Goal: Information Seeking & Learning: Learn about a topic

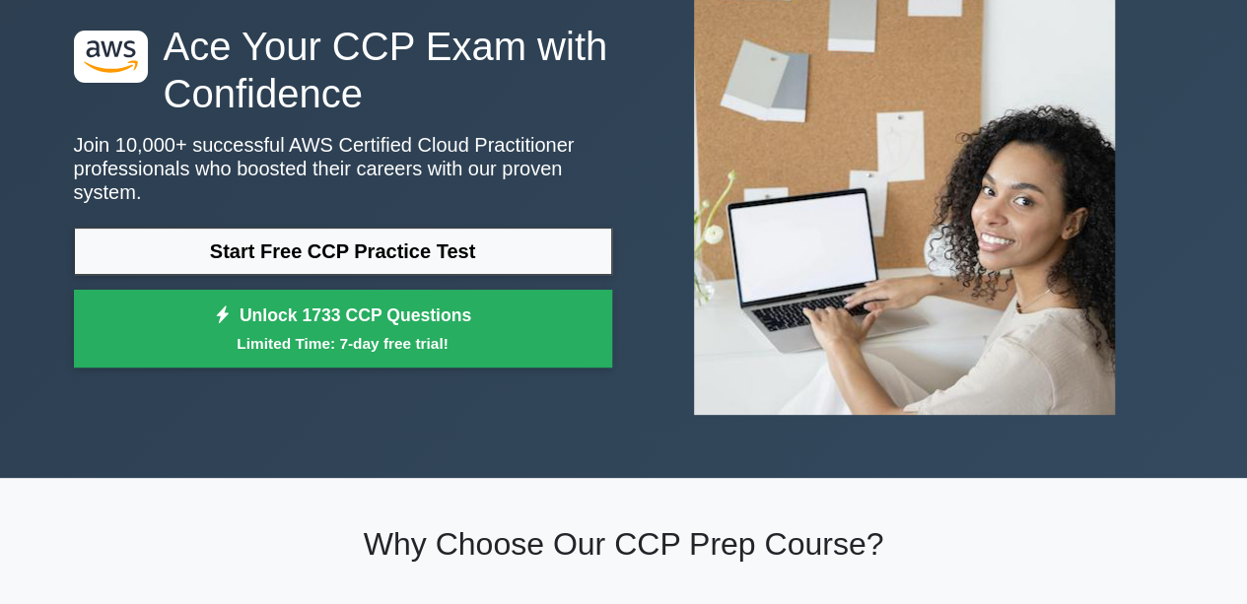
click at [378, 238] on link "Start Free CCP Practice Test" at bounding box center [343, 251] width 538 height 47
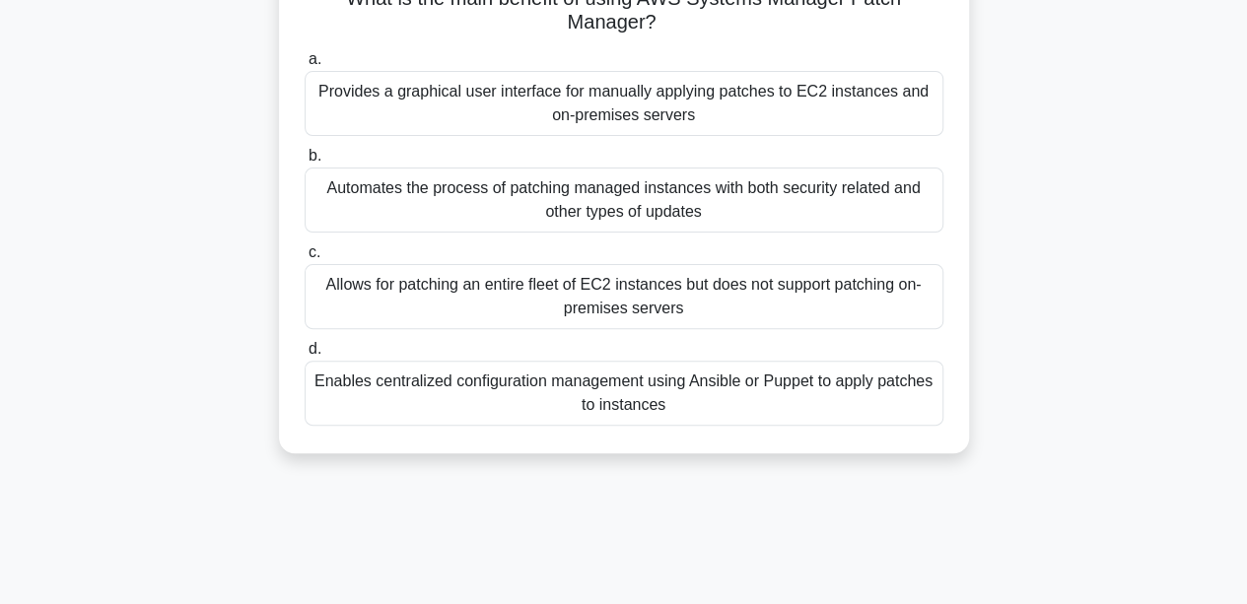
scroll to position [124, 0]
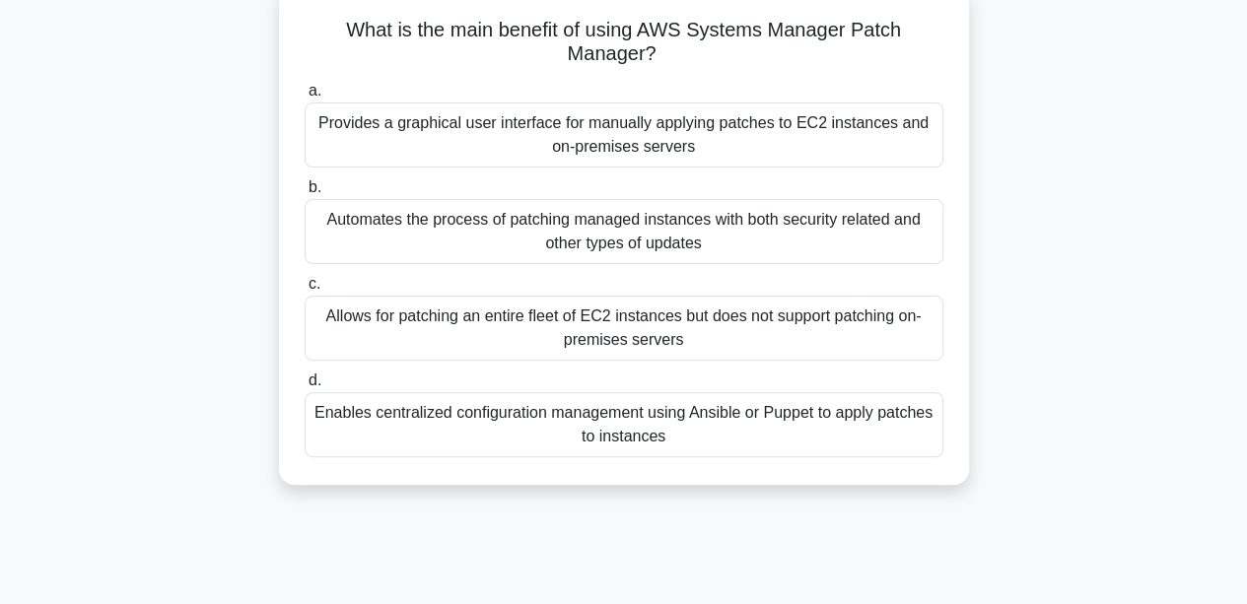
click at [532, 316] on div "Allows for patching an entire fleet of EC2 instances but does not support patch…" at bounding box center [624, 328] width 639 height 65
click at [305, 291] on input "c. Allows for patching an entire fleet of EC2 instances but does not support pa…" at bounding box center [305, 284] width 0 height 13
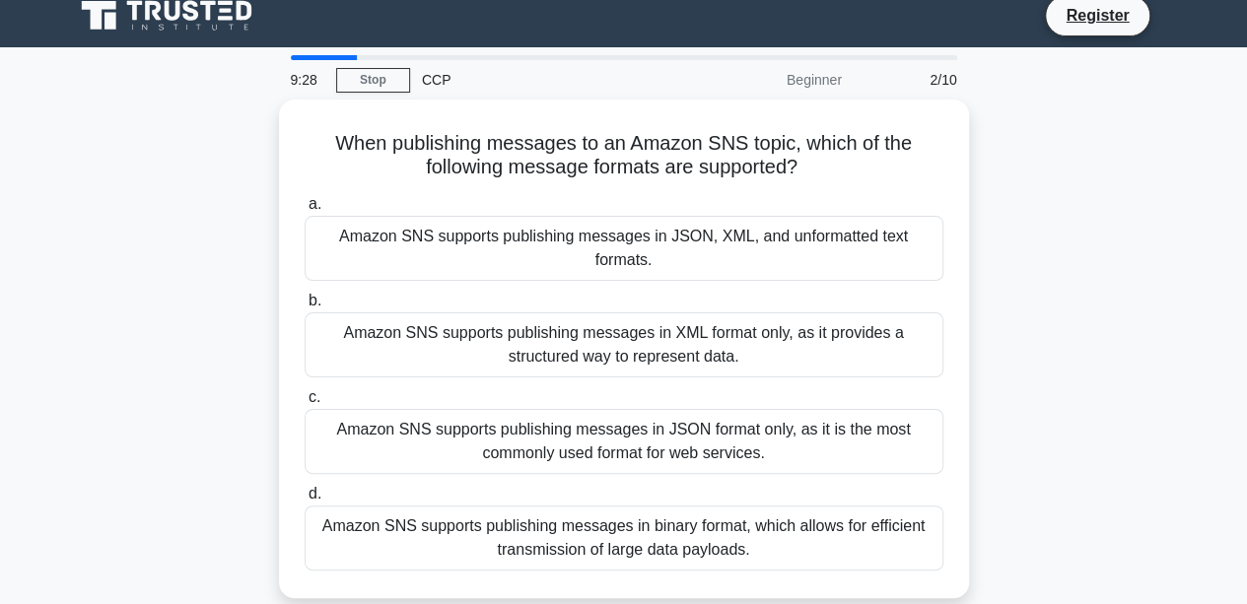
scroll to position [0, 0]
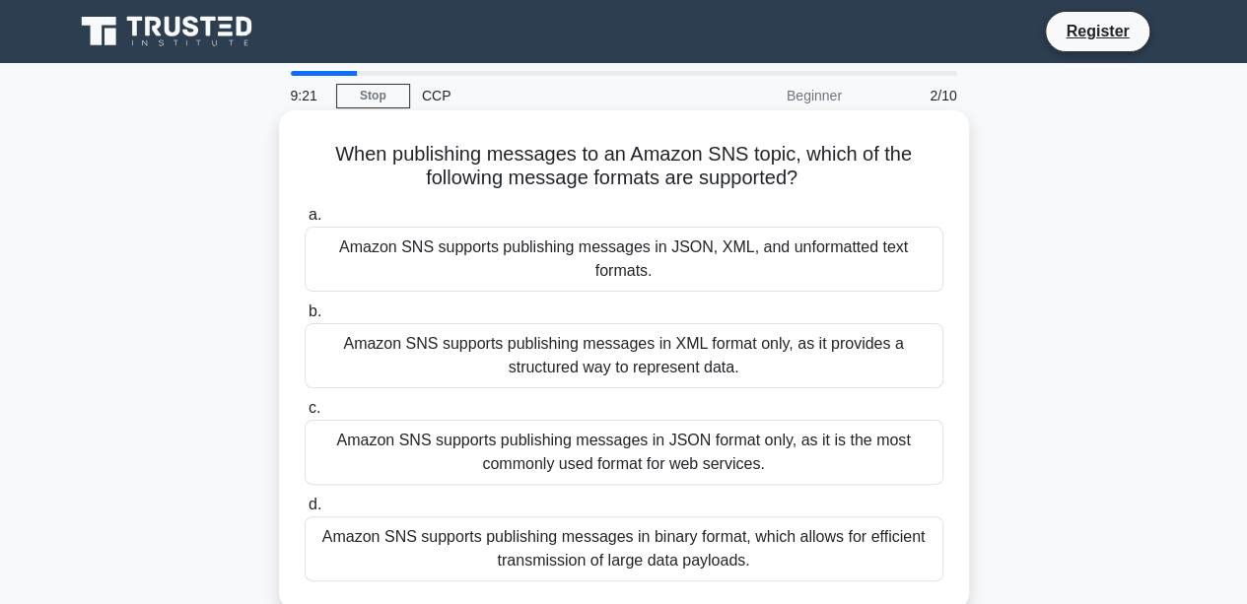
click at [536, 185] on h5 "When publishing messages to an Amazon SNS topic, which of the following message…" at bounding box center [624, 166] width 643 height 49
drag, startPoint x: 536, startPoint y: 185, endPoint x: 726, endPoint y: 184, distance: 190.2
click at [726, 184] on h5 "When publishing messages to an Amazon SNS topic, which of the following message…" at bounding box center [624, 166] width 643 height 49
drag, startPoint x: 373, startPoint y: 155, endPoint x: 903, endPoint y: 195, distance: 531.8
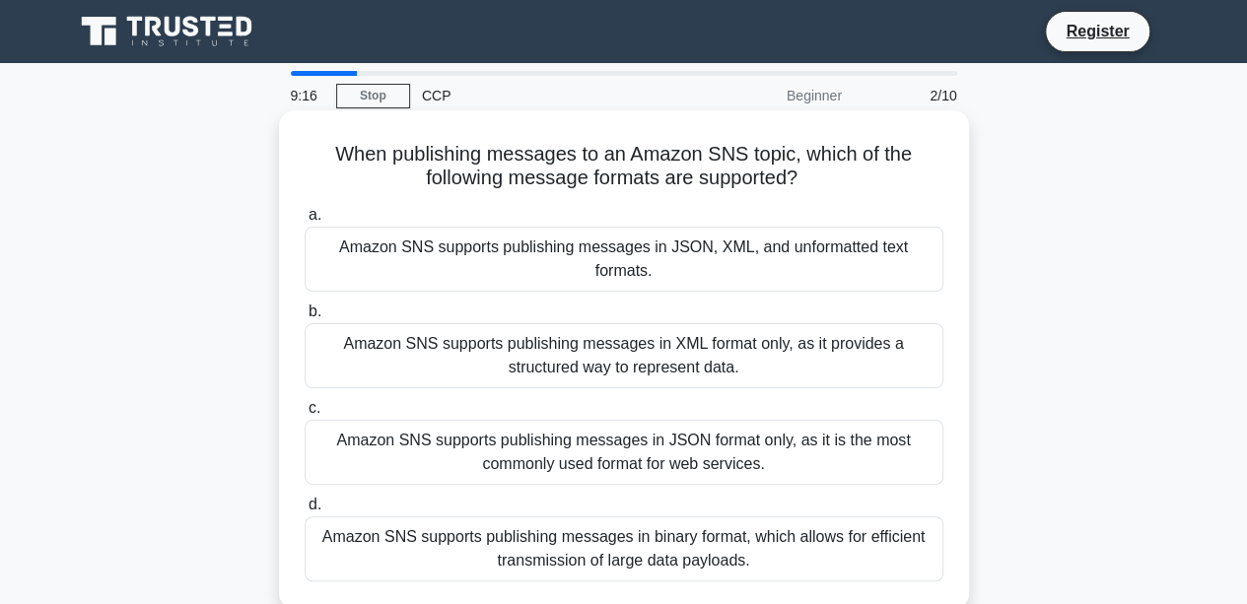
click at [903, 195] on div "When publishing messages to an Amazon SNS topic, which of the following message…" at bounding box center [624, 359] width 674 height 483
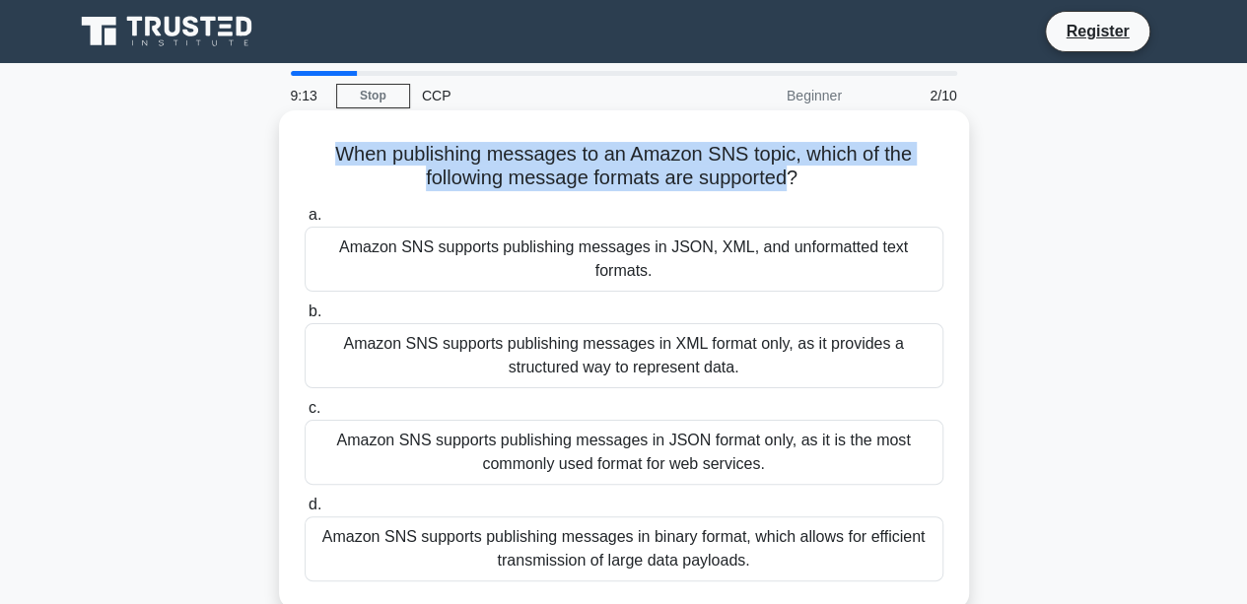
drag, startPoint x: 792, startPoint y: 185, endPoint x: 318, endPoint y: 145, distance: 475.8
click at [318, 145] on h5 "When publishing messages to an Amazon SNS topic, which of the following message…" at bounding box center [624, 166] width 643 height 49
drag, startPoint x: 337, startPoint y: 153, endPoint x: 690, endPoint y: 185, distance: 354.3
click at [690, 185] on h5 "When publishing messages to an Amazon SNS topic, which of the following message…" at bounding box center [624, 166] width 643 height 49
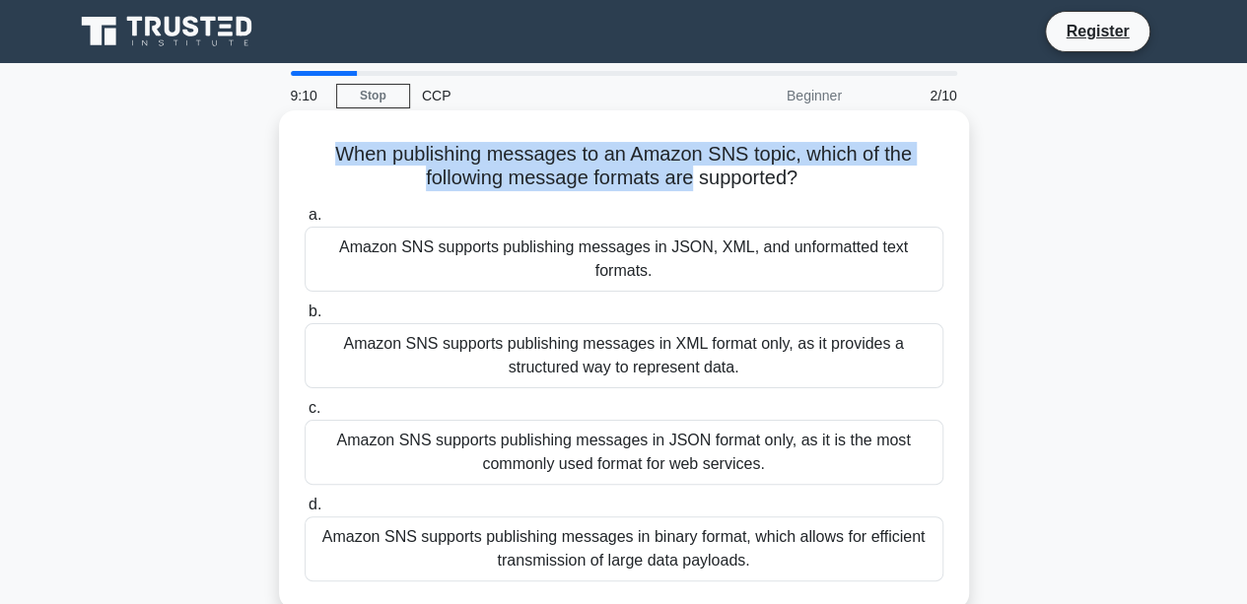
click at [690, 185] on h5 "When publishing messages to an Amazon SNS topic, which of the following message…" at bounding box center [624, 166] width 643 height 49
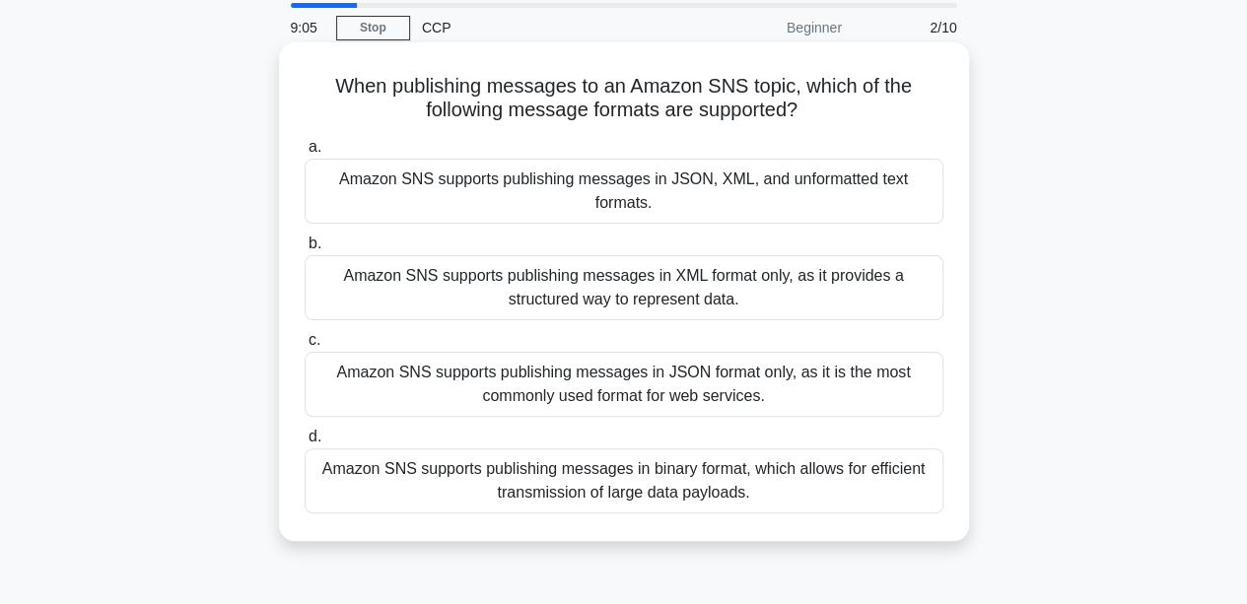
scroll to position [67, 0]
click at [690, 185] on div "Amazon SNS supports publishing messages in JSON, XML, and unformatted text form…" at bounding box center [624, 192] width 639 height 65
click at [305, 155] on input "a. Amazon SNS supports publishing messages in JSON, XML, and unformatted text f…" at bounding box center [305, 148] width 0 height 13
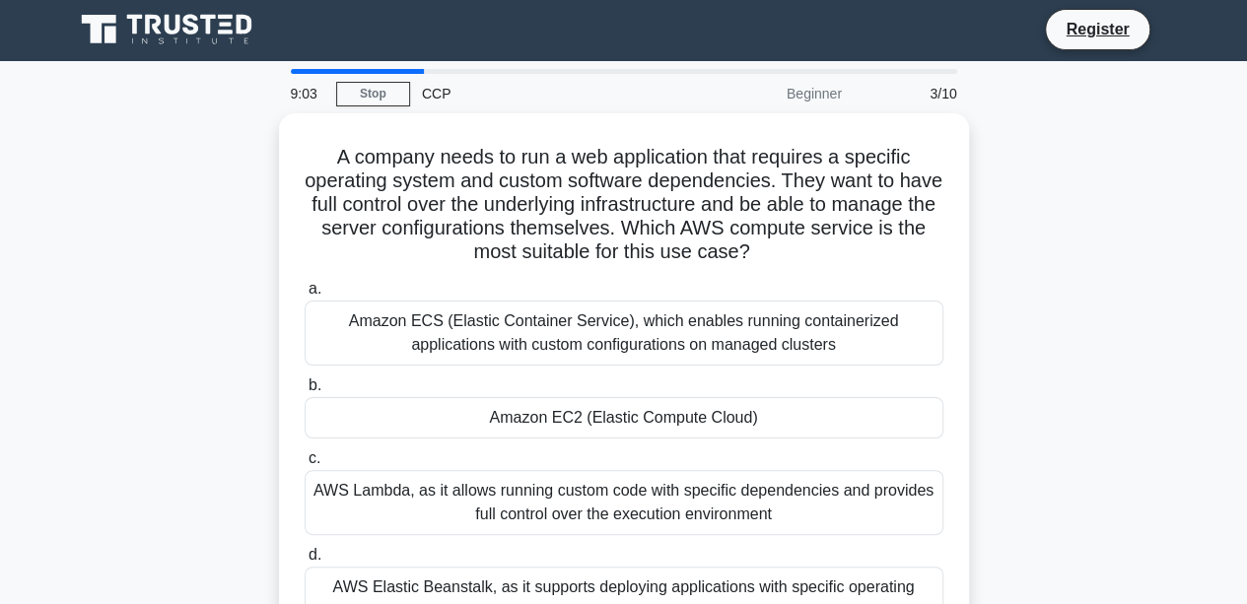
scroll to position [0, 0]
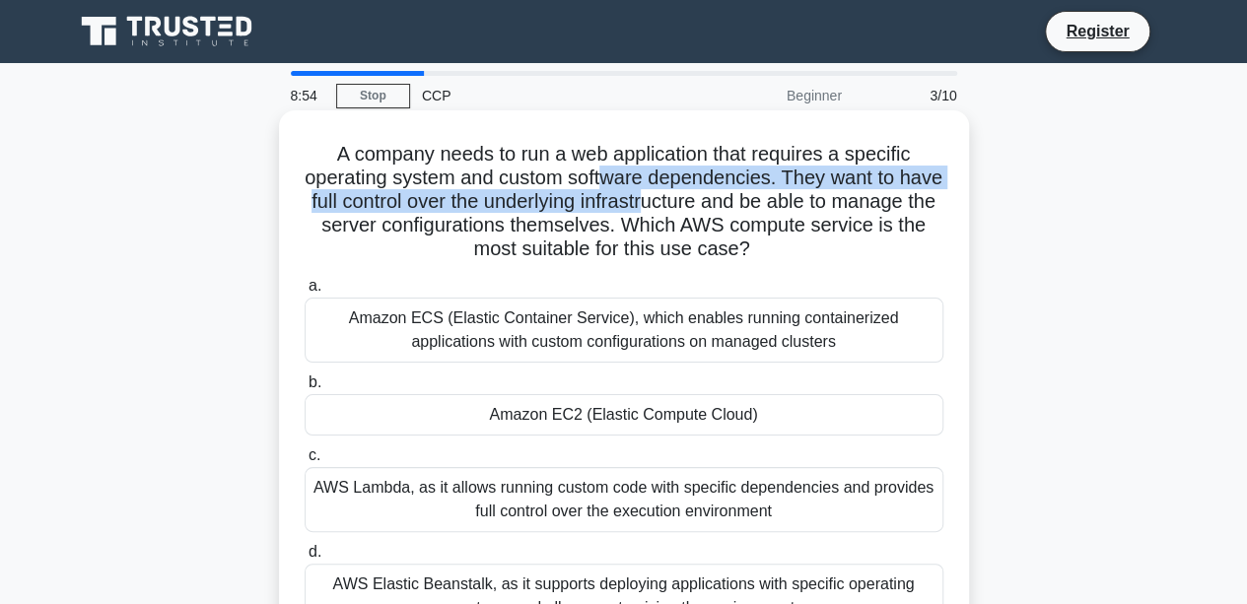
drag, startPoint x: 632, startPoint y: 180, endPoint x: 729, endPoint y: 196, distance: 98.8
click at [729, 196] on h5 "A company needs to run a web application that requires a specific operating sys…" at bounding box center [624, 202] width 643 height 120
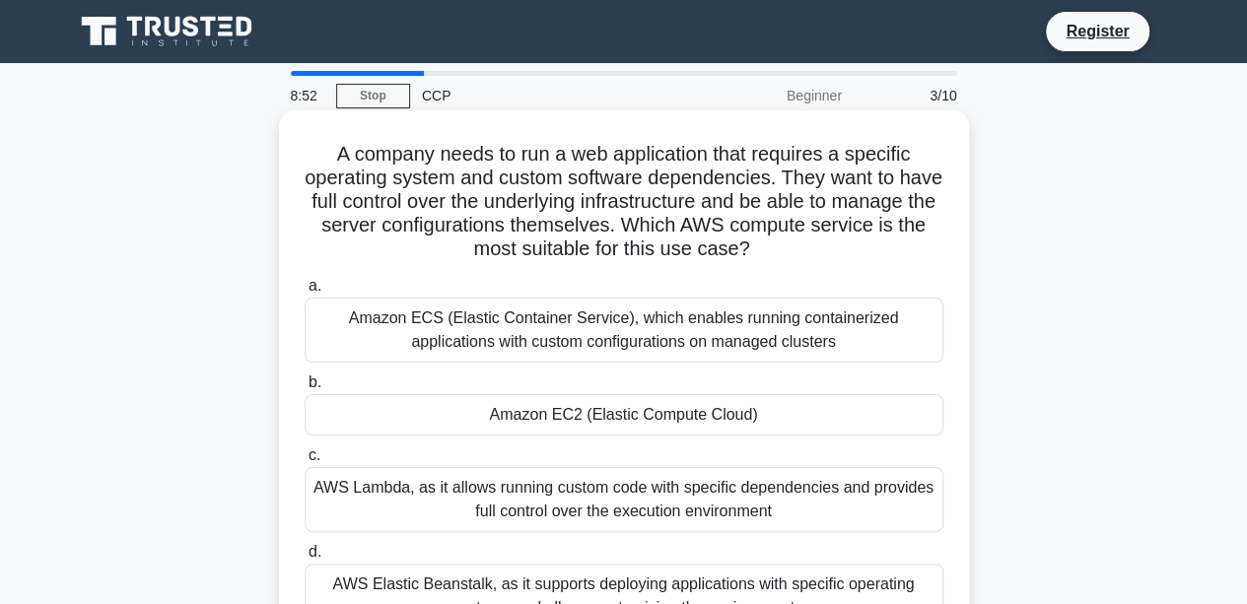
click at [601, 218] on h5 "A company needs to run a web application that requires a specific operating sys…" at bounding box center [624, 202] width 643 height 120
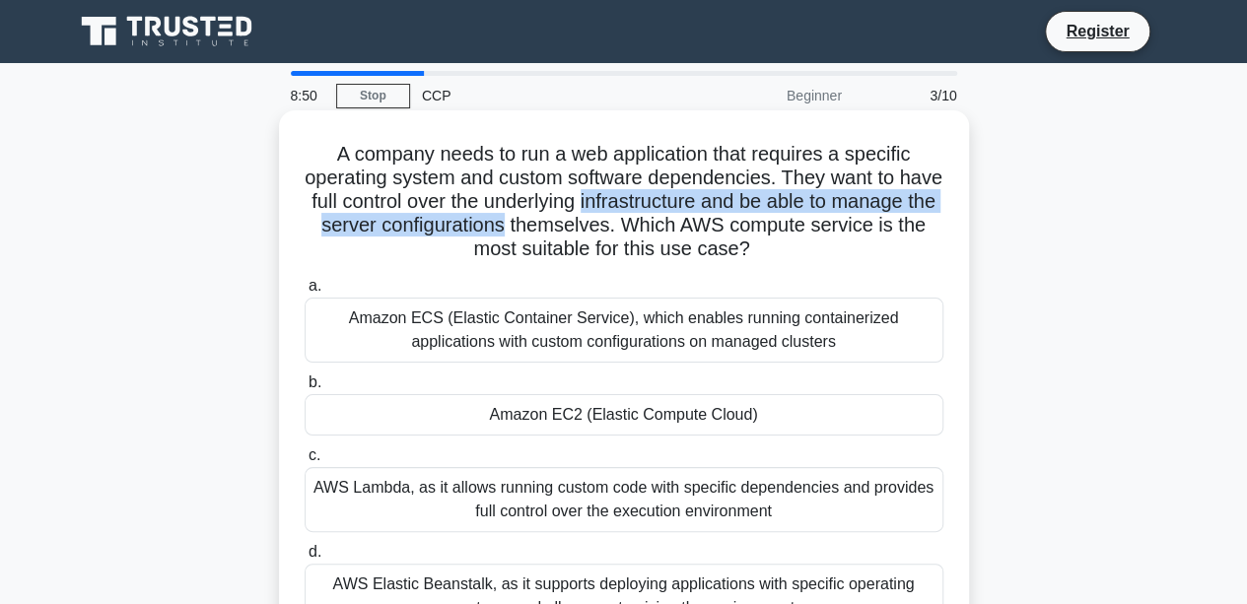
drag, startPoint x: 601, startPoint y: 218, endPoint x: 664, endPoint y: 205, distance: 64.4
click at [664, 205] on h5 "A company needs to run a web application that requires a specific operating sys…" at bounding box center [624, 202] width 643 height 120
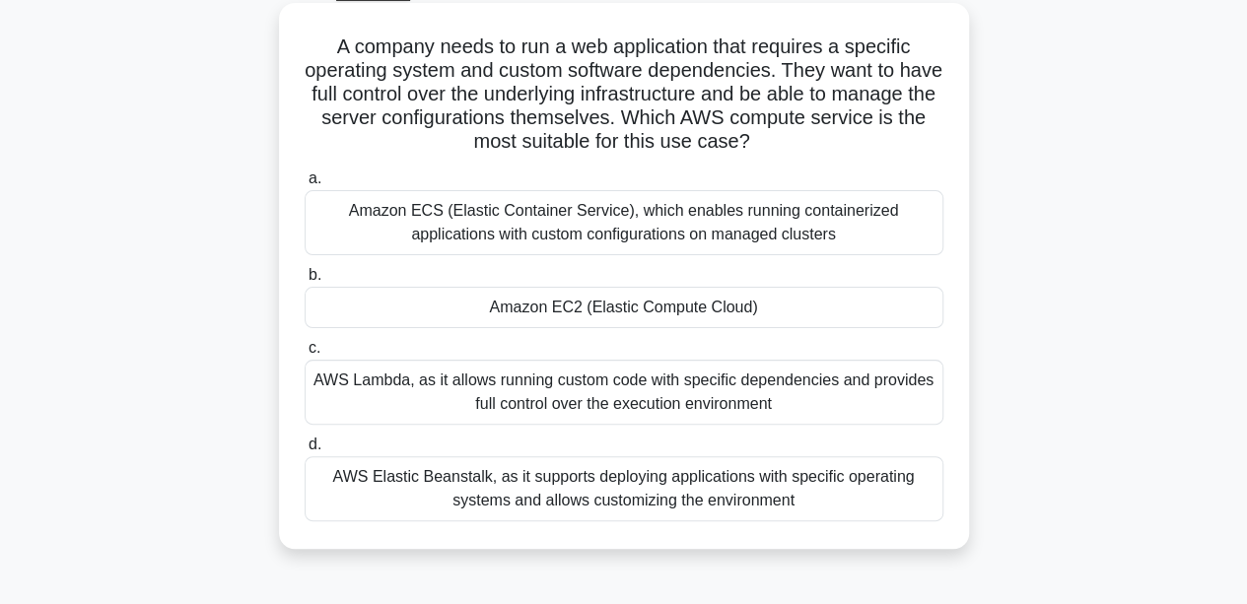
scroll to position [112, 0]
